Goal: Information Seeking & Learning: Learn about a topic

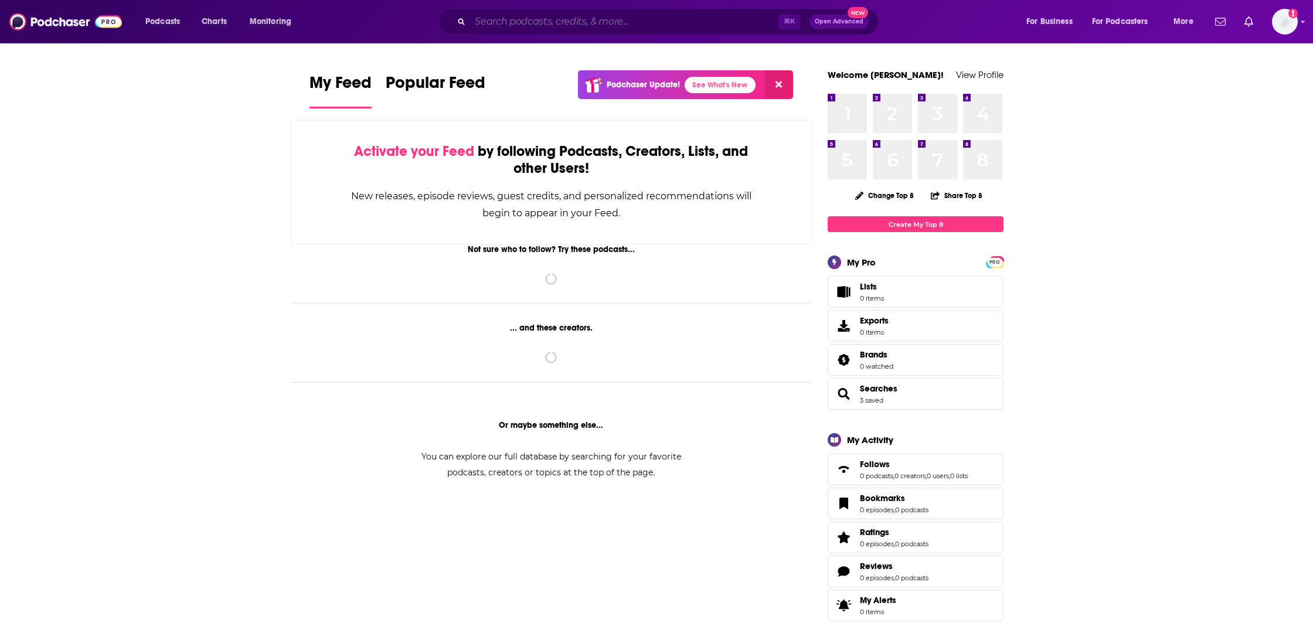
click at [570, 23] on input "Search podcasts, credits, & more..." at bounding box center [624, 21] width 308 height 19
paste input "Pioneers of AI"
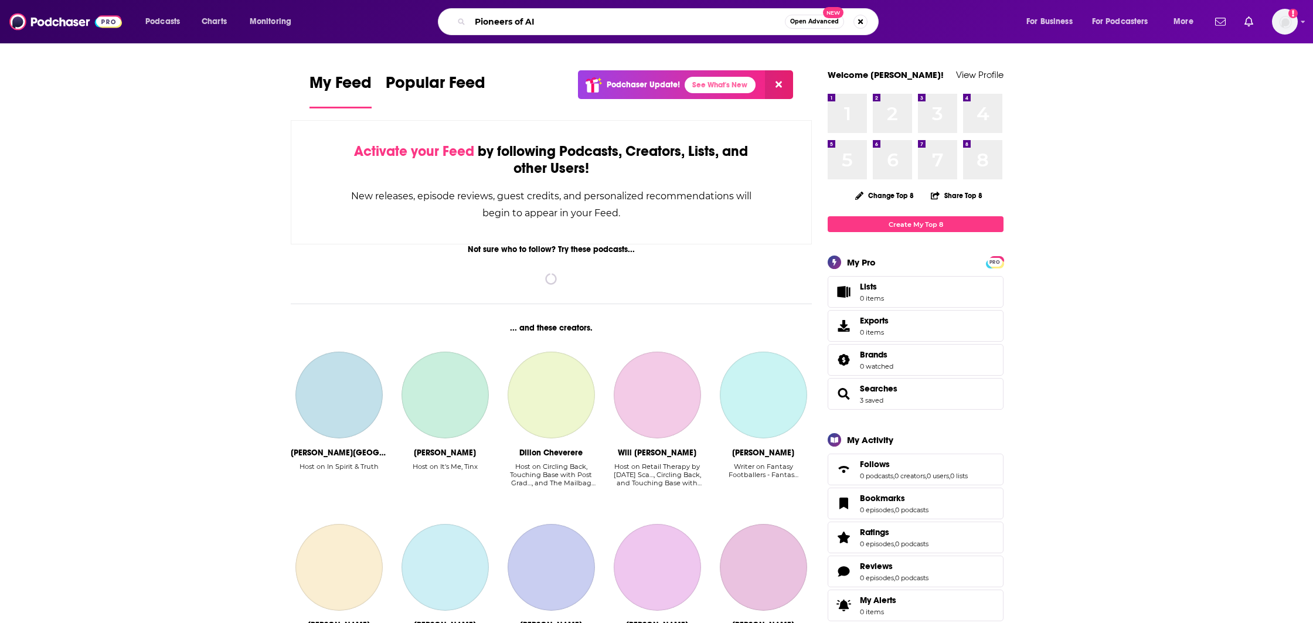
type input "Pioneers of AI"
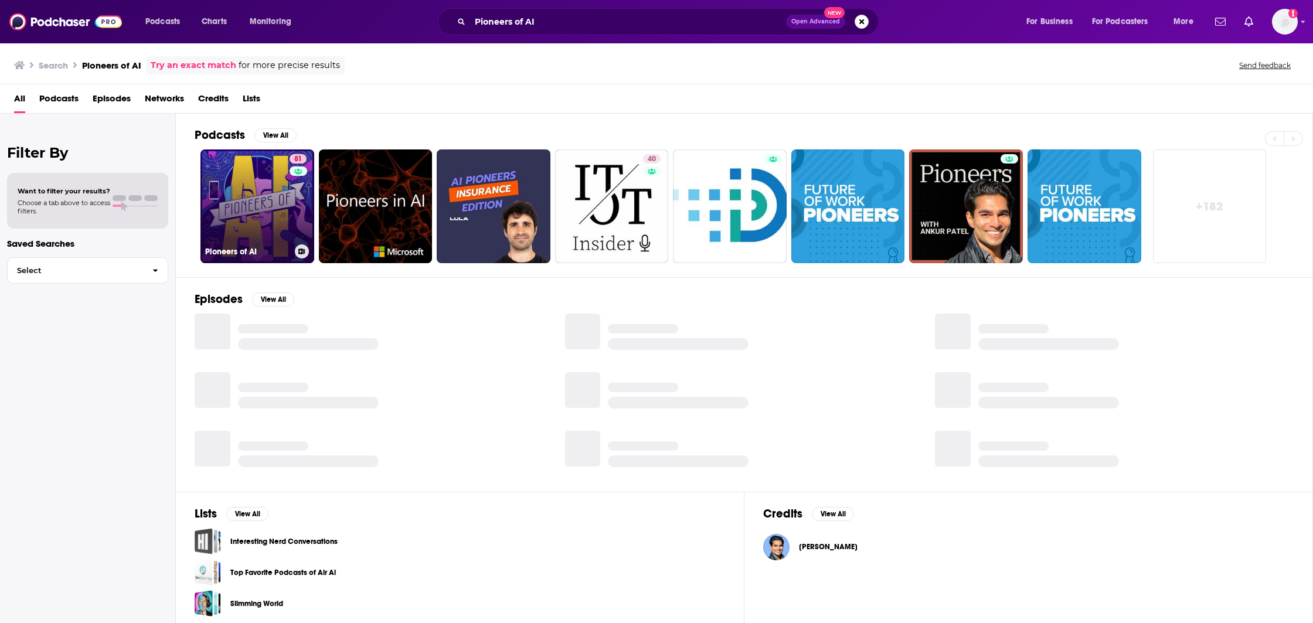
click at [252, 202] on link "81 Pioneers of AI" at bounding box center [257, 206] width 114 height 114
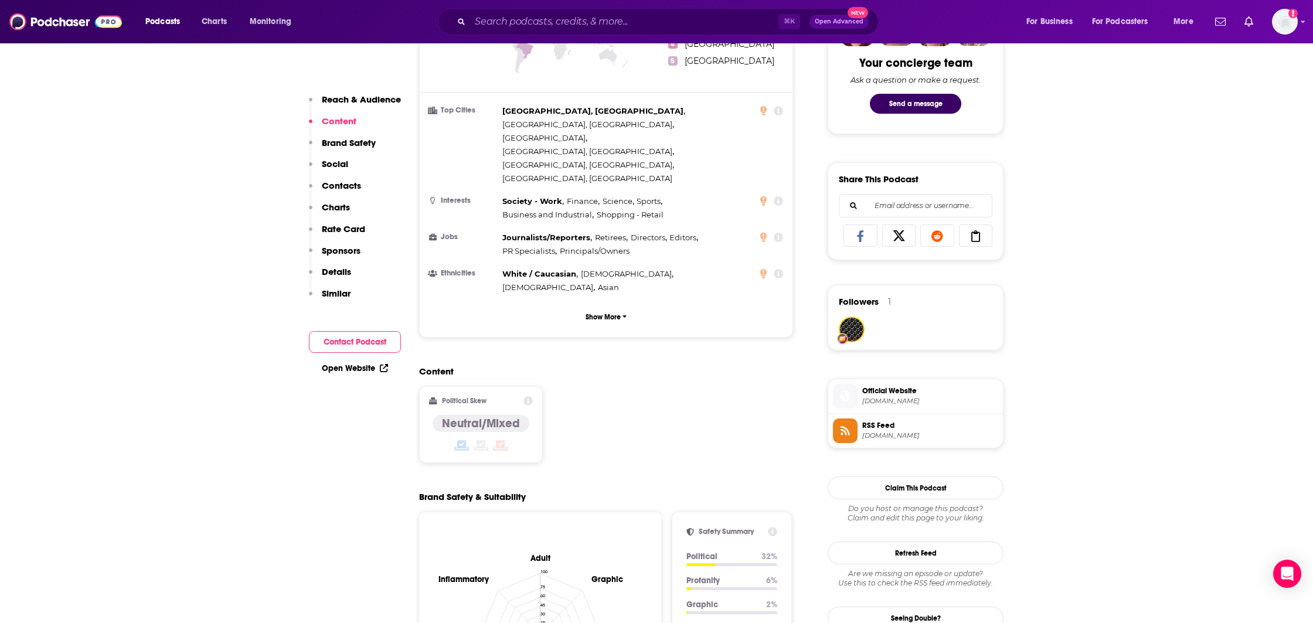
scroll to position [529, 0]
